Goal: Navigation & Orientation: Find specific page/section

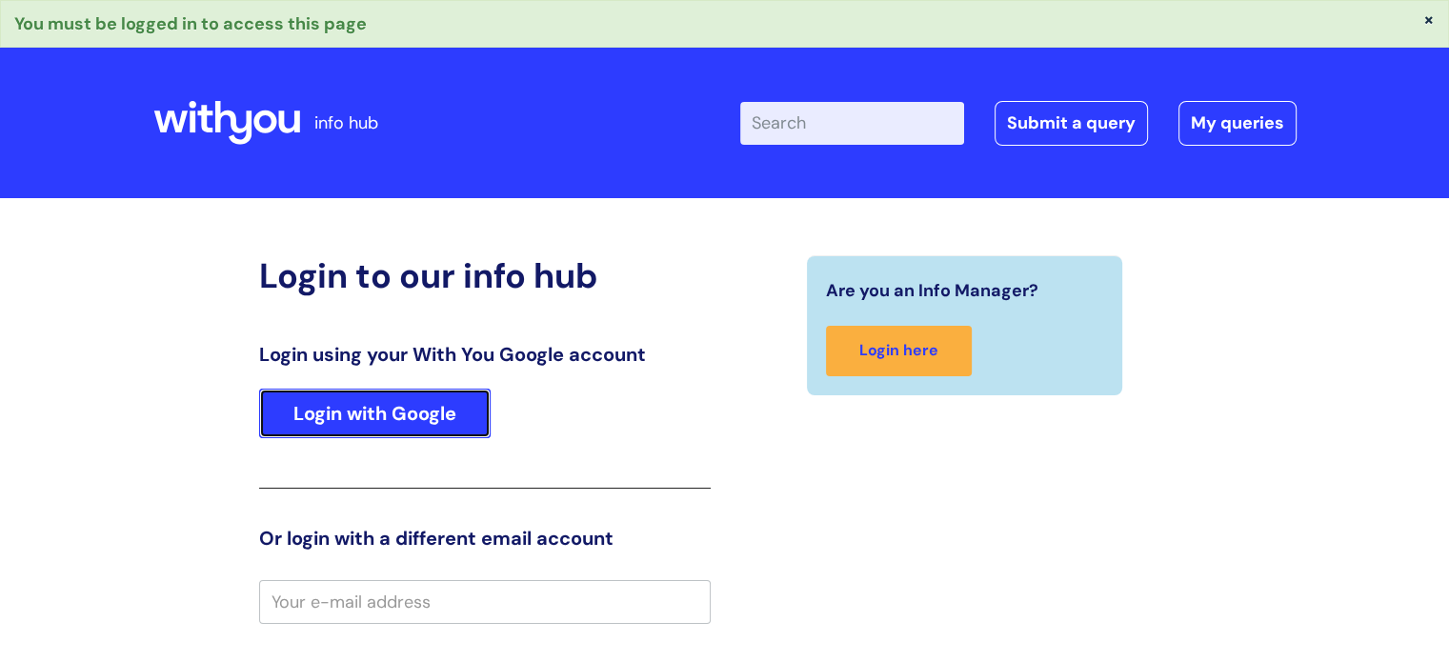
click at [406, 399] on link "Login with Google" at bounding box center [375, 414] width 232 height 50
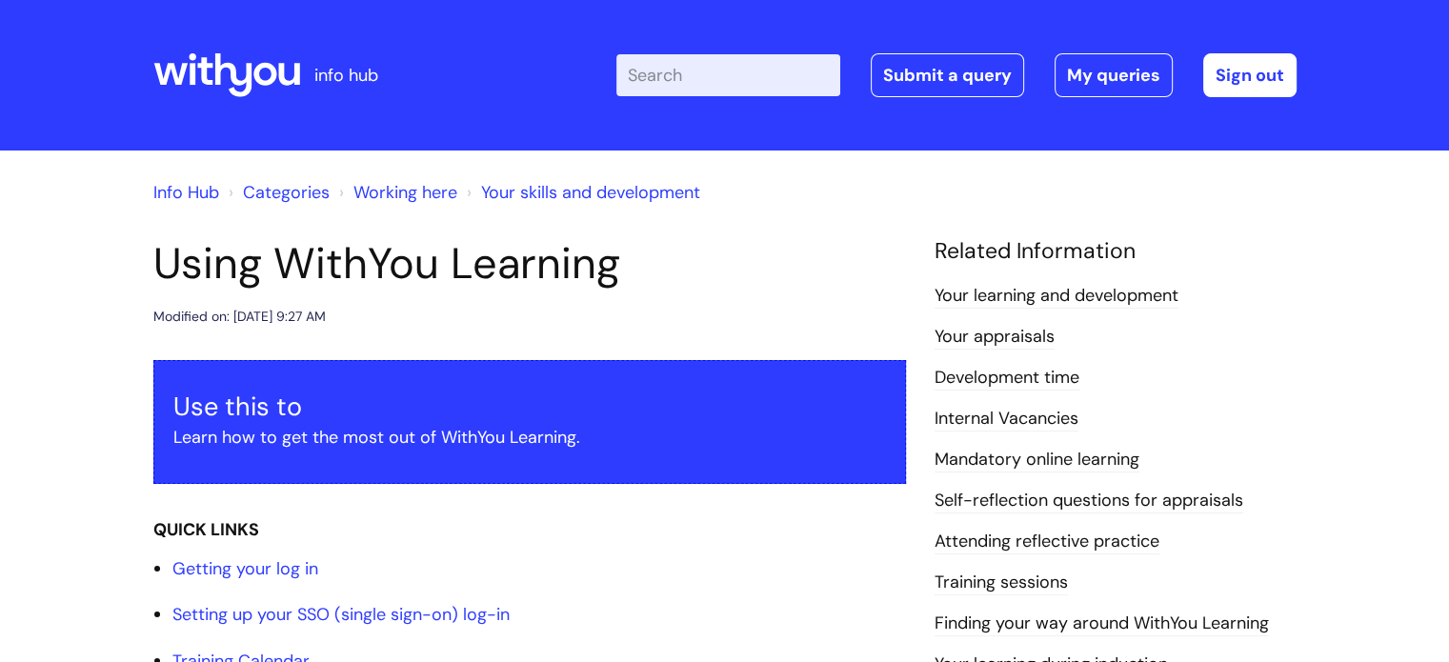
click at [1048, 292] on link "Your learning and development" at bounding box center [1057, 296] width 244 height 25
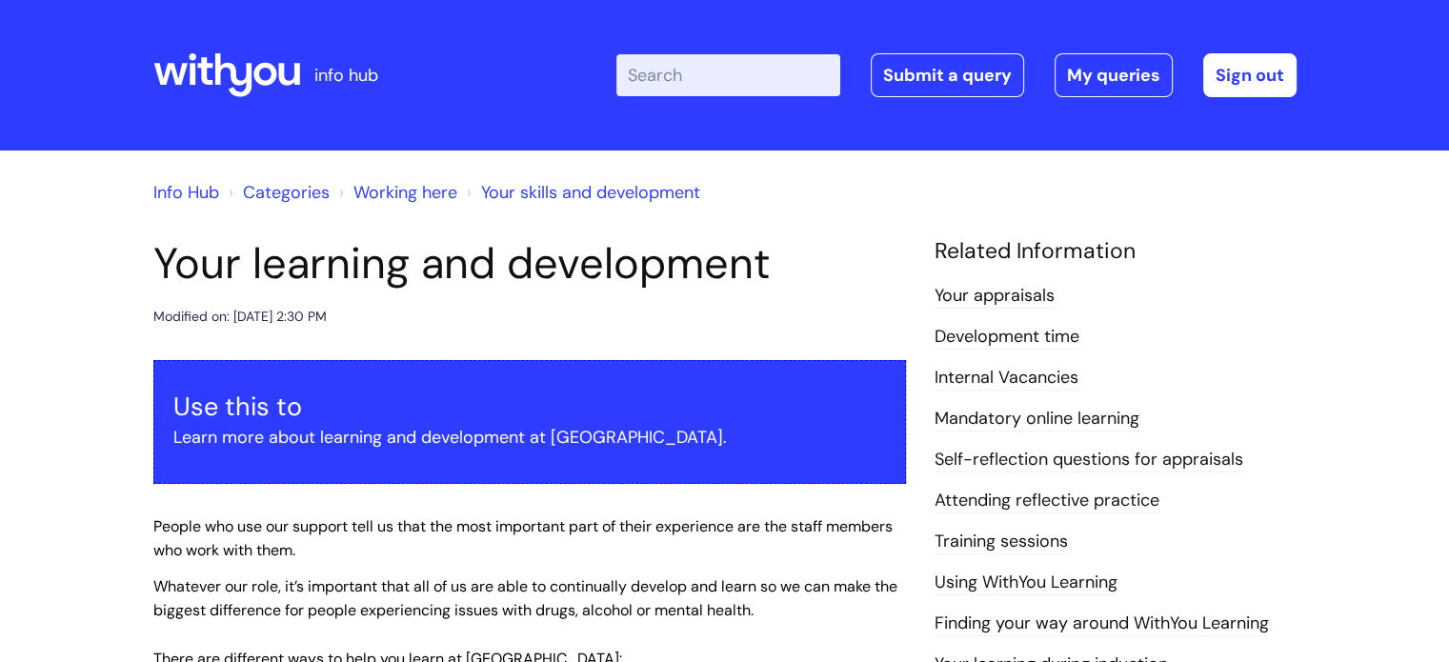
click at [191, 192] on link "Info Hub" at bounding box center [186, 192] width 66 height 23
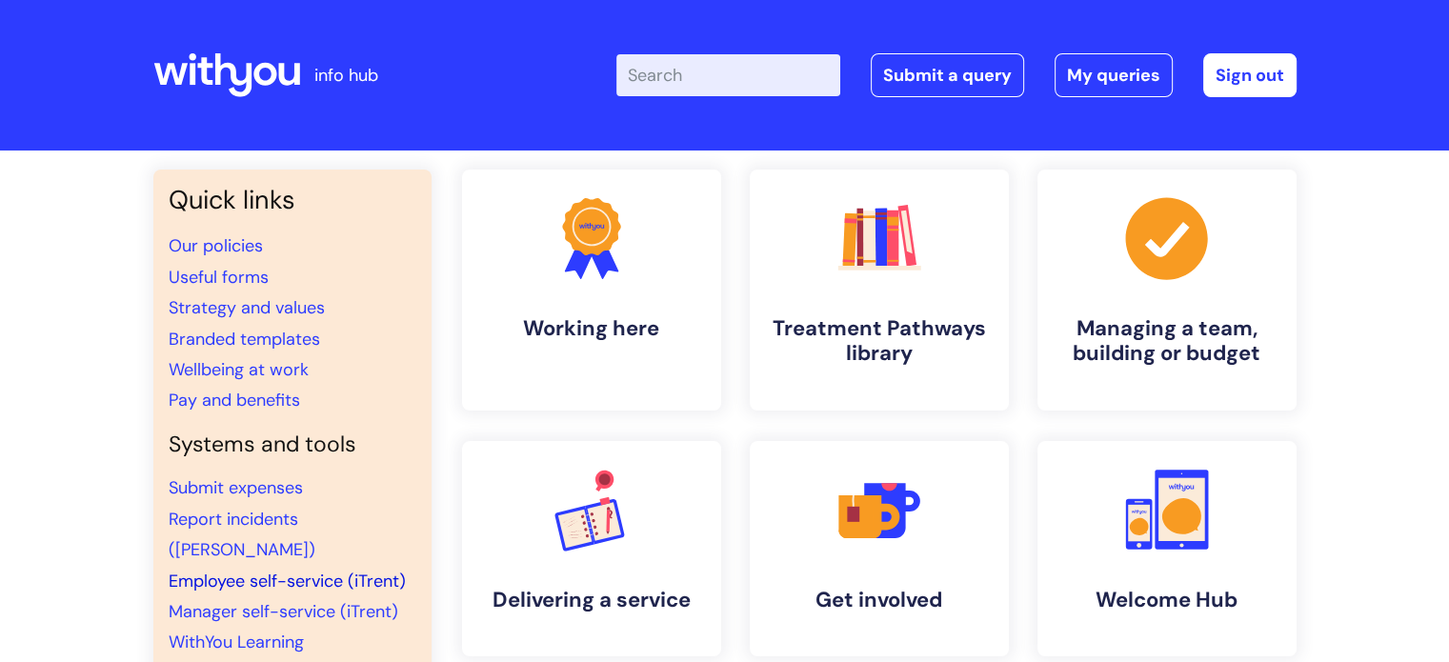
click at [252, 570] on link "Employee self-service (iTrent)" at bounding box center [287, 581] width 237 height 23
